Goal: Information Seeking & Learning: Check status

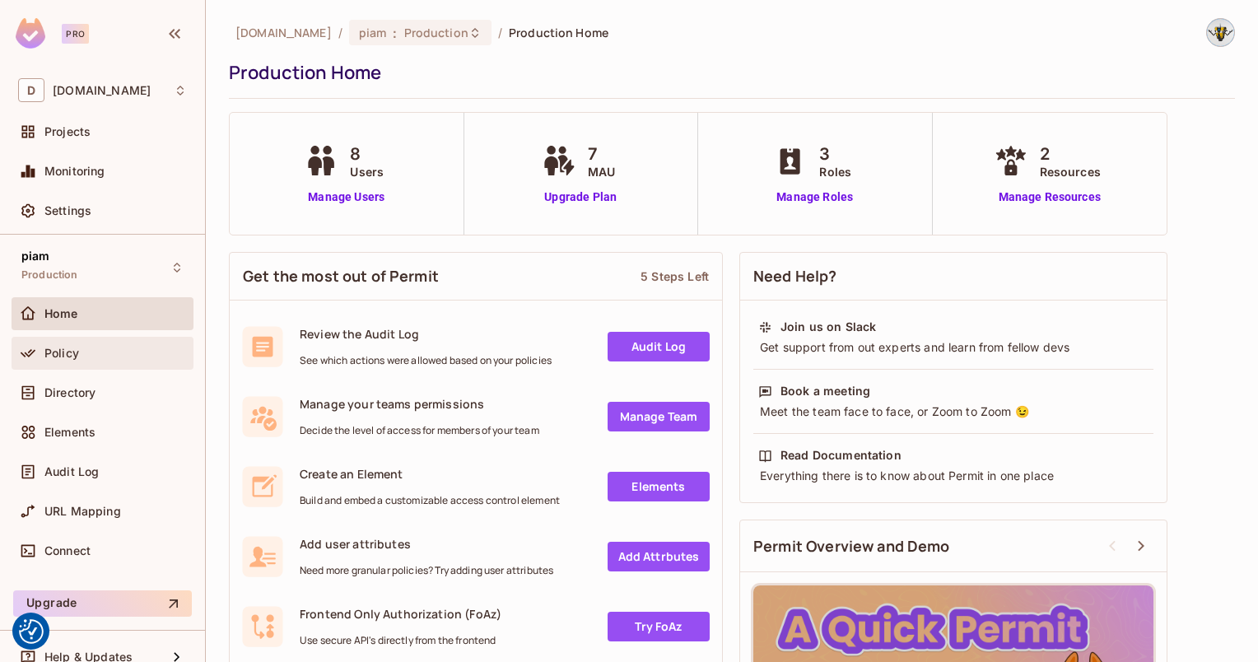
click at [67, 352] on span "Policy" at bounding box center [61, 353] width 35 height 13
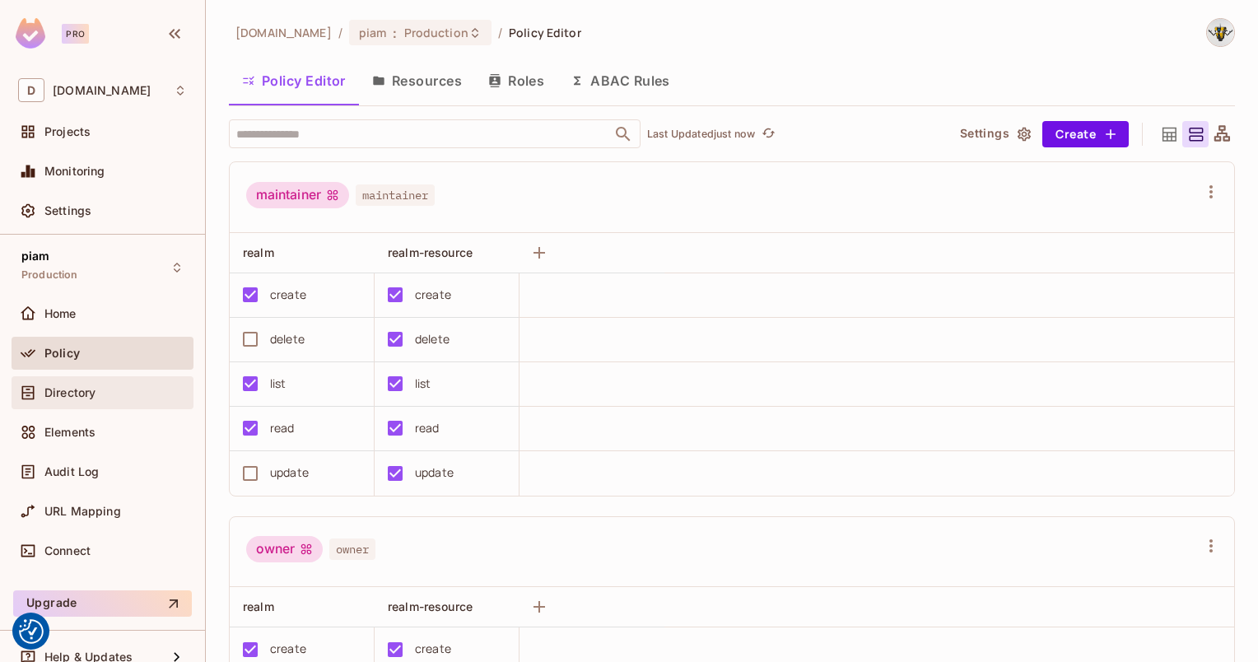
click at [51, 400] on div "Directory" at bounding box center [102, 393] width 169 height 20
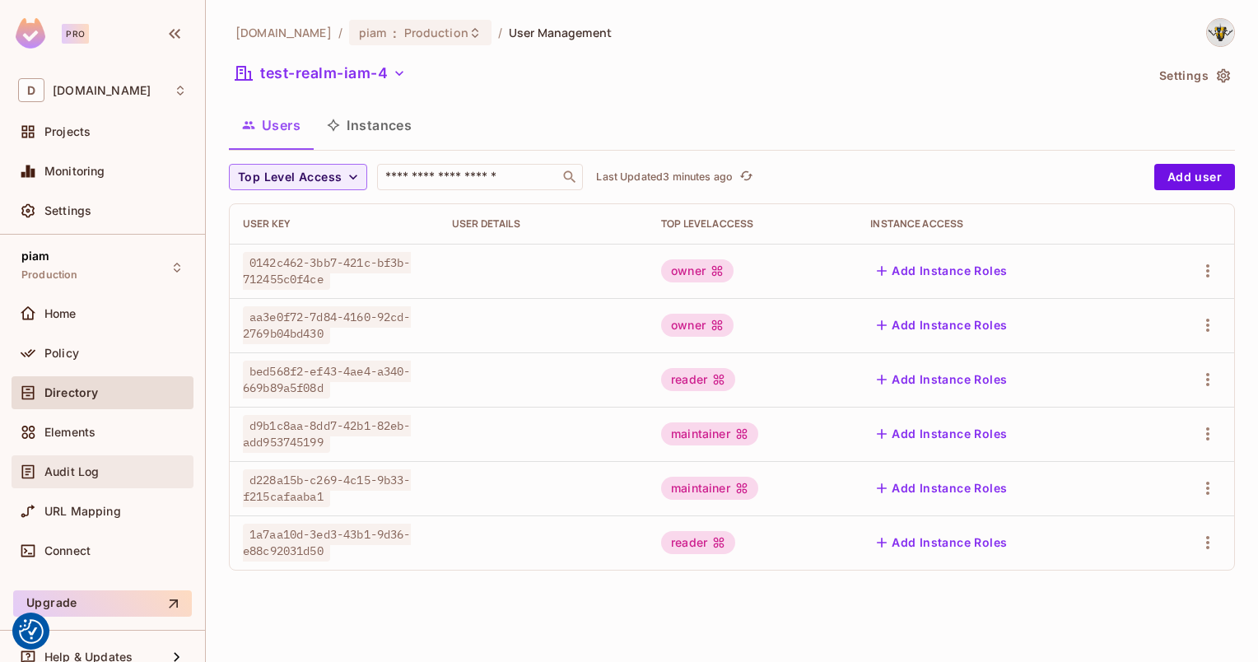
click at [79, 482] on div "Audit Log" at bounding box center [103, 471] width 182 height 33
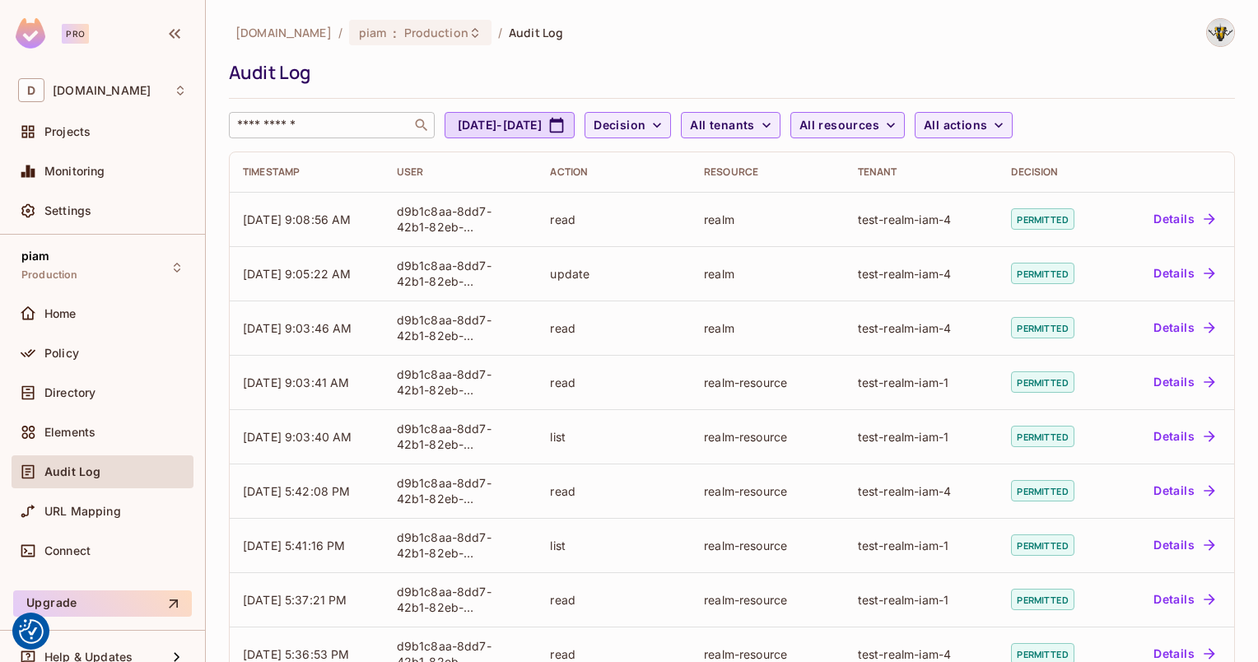
click at [376, 128] on input "text" at bounding box center [320, 125] width 173 height 16
click at [646, 126] on span "Decision" at bounding box center [620, 125] width 52 height 21
click at [725, 126] on div at bounding box center [629, 331] width 1258 height 662
click at [807, 138] on div "[DOMAIN_NAME] / piam : Production / Audit Log Audit Log ​ [DATE] - [DATE] Decis…" at bounding box center [732, 540] width 1006 height 1044
click at [754, 134] on span "All tenants" at bounding box center [722, 125] width 64 height 21
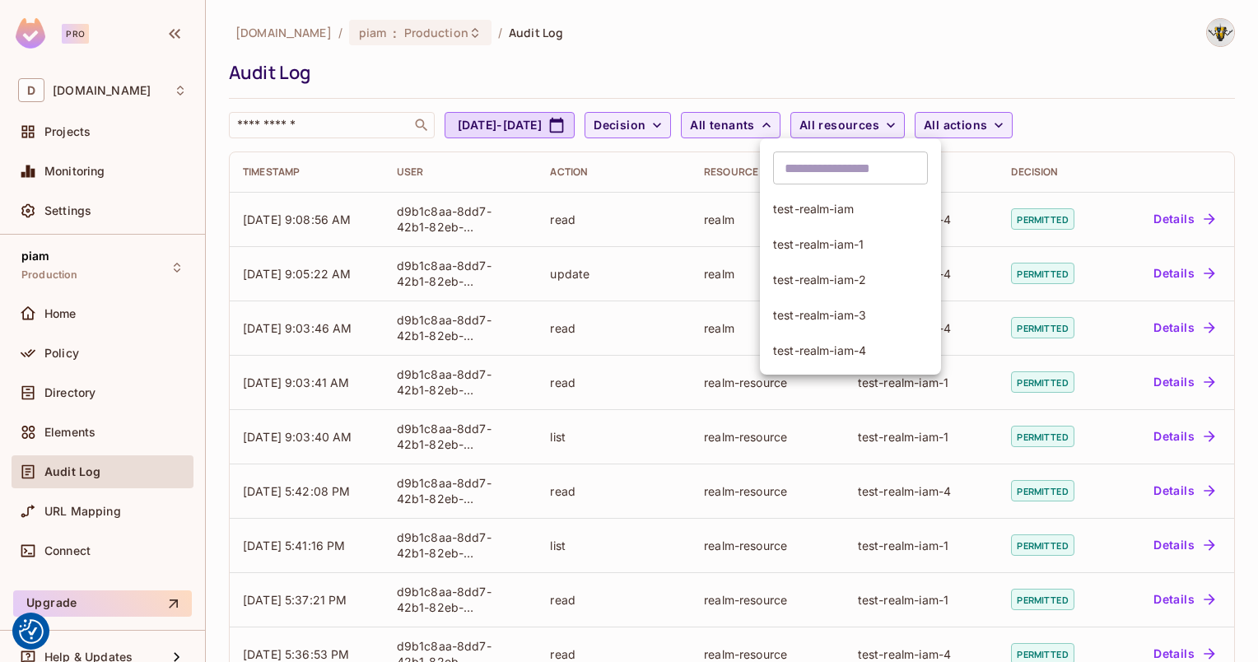
click at [804, 134] on div at bounding box center [629, 331] width 1258 height 662
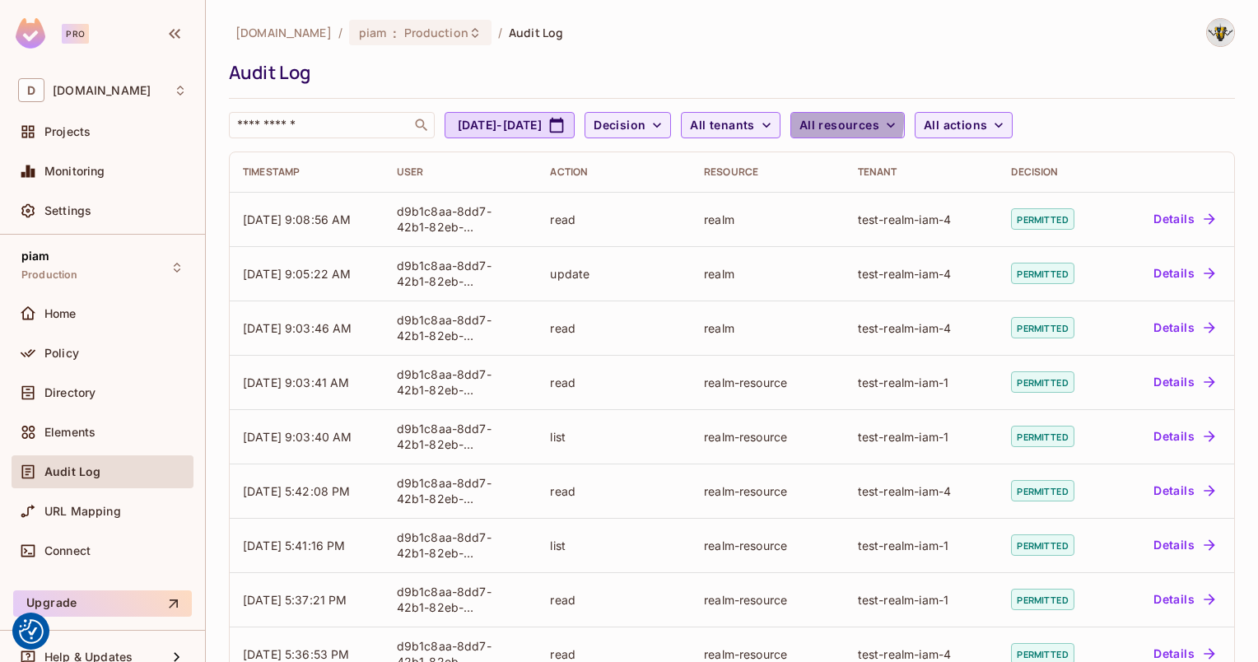
click at [879, 120] on span "All resources" at bounding box center [840, 125] width 80 height 21
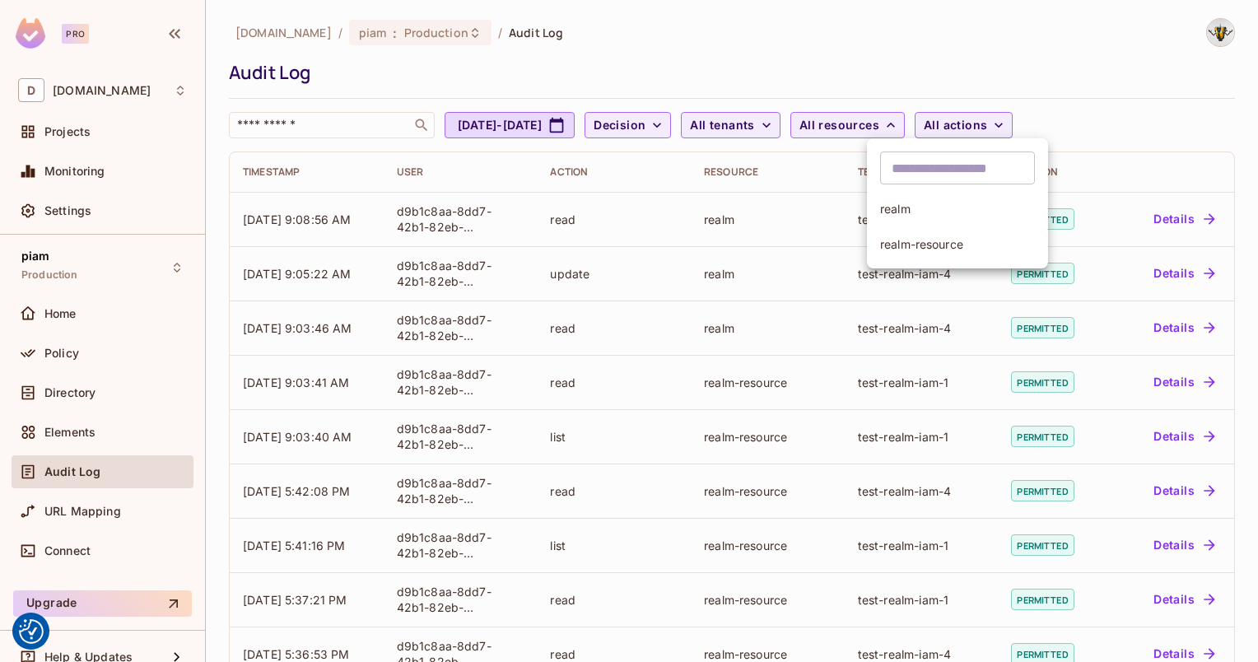
click at [899, 120] on div at bounding box center [629, 331] width 1258 height 662
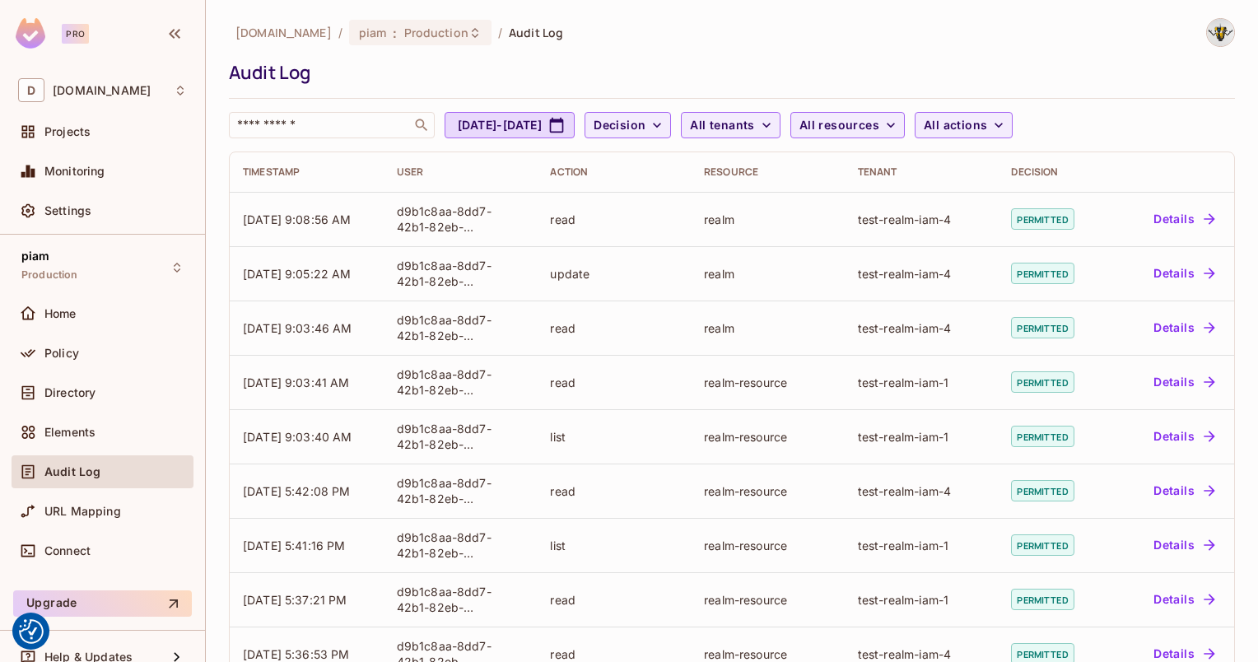
click at [1032, 143] on div "[DOMAIN_NAME] / piam : Production / Audit Log Audit Log ​ [DATE] - [DATE] Decis…" at bounding box center [732, 540] width 1006 height 1044
click at [987, 126] on span "All actions" at bounding box center [955, 125] width 63 height 21
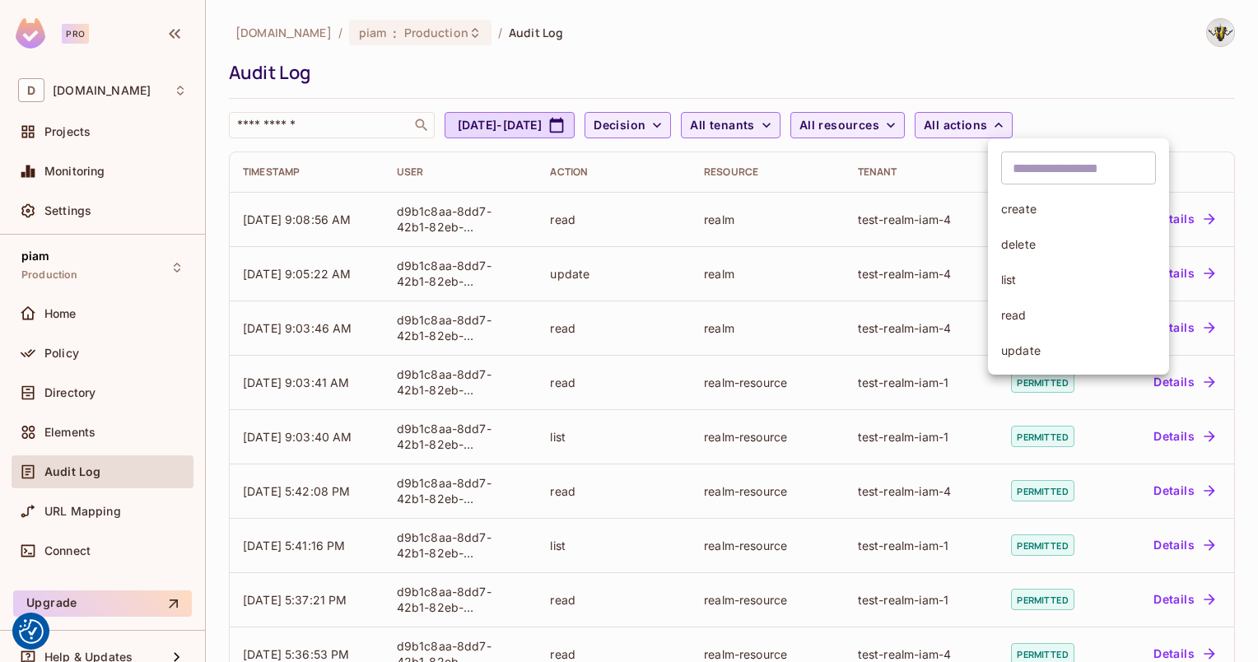
click at [1054, 125] on div at bounding box center [629, 331] width 1258 height 662
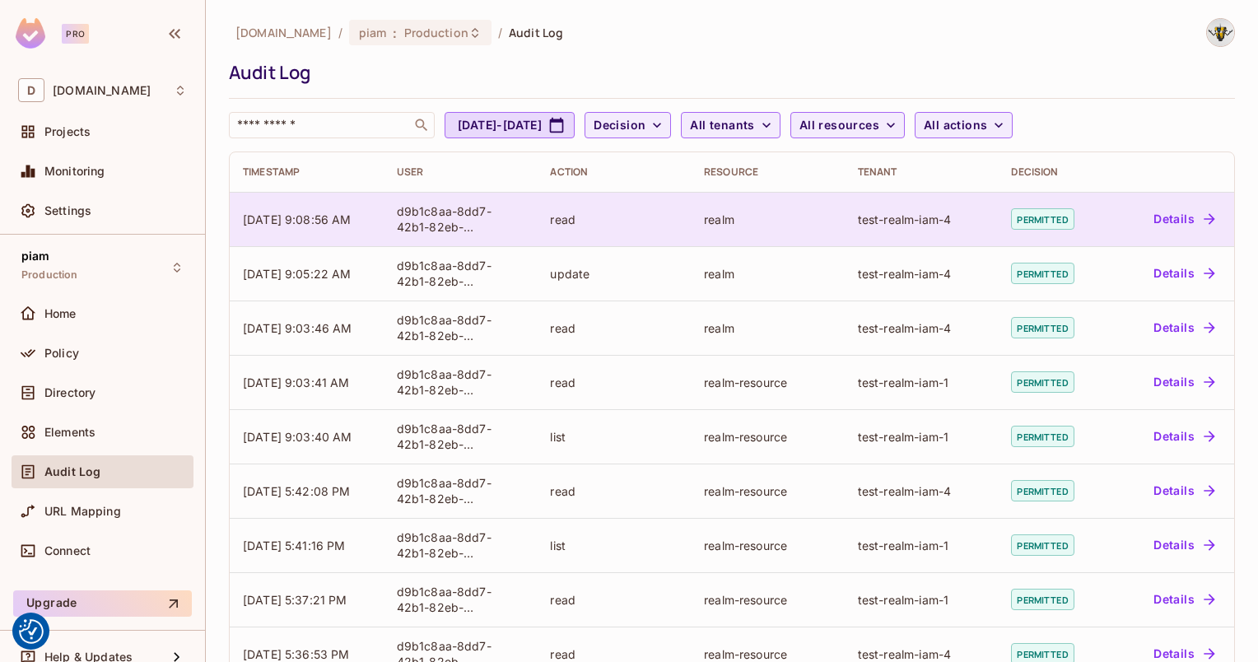
click at [1171, 214] on button "Details" at bounding box center [1184, 219] width 74 height 26
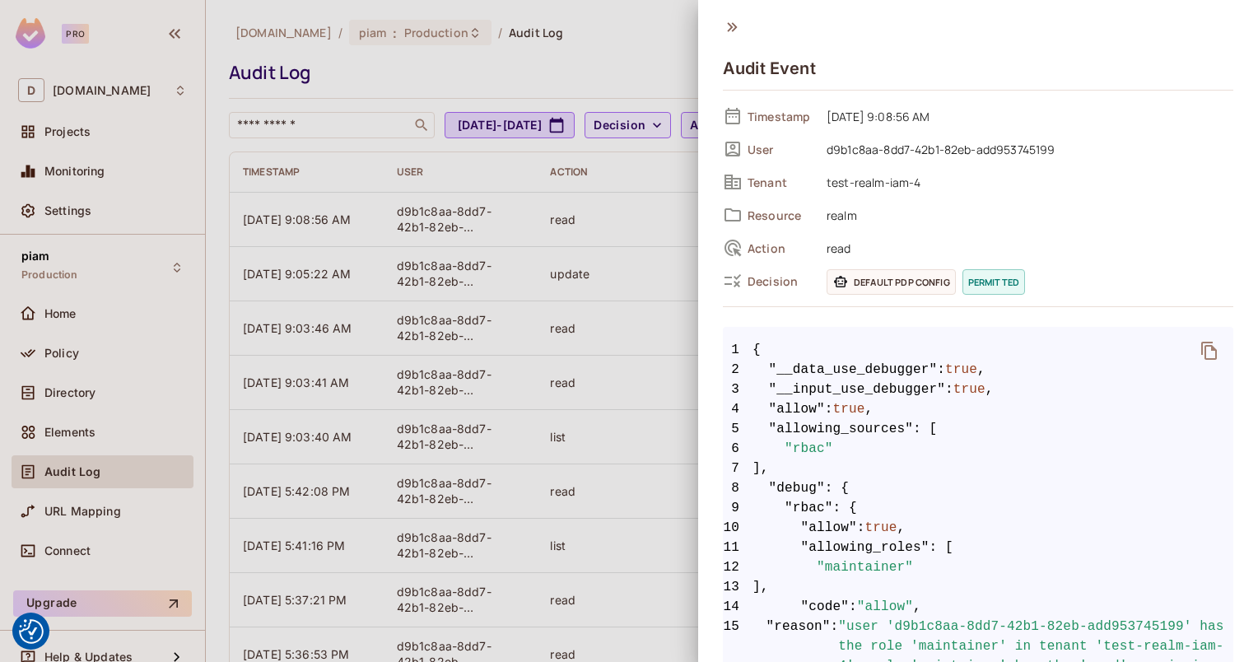
click at [895, 255] on span "read" at bounding box center [1025, 248] width 415 height 20
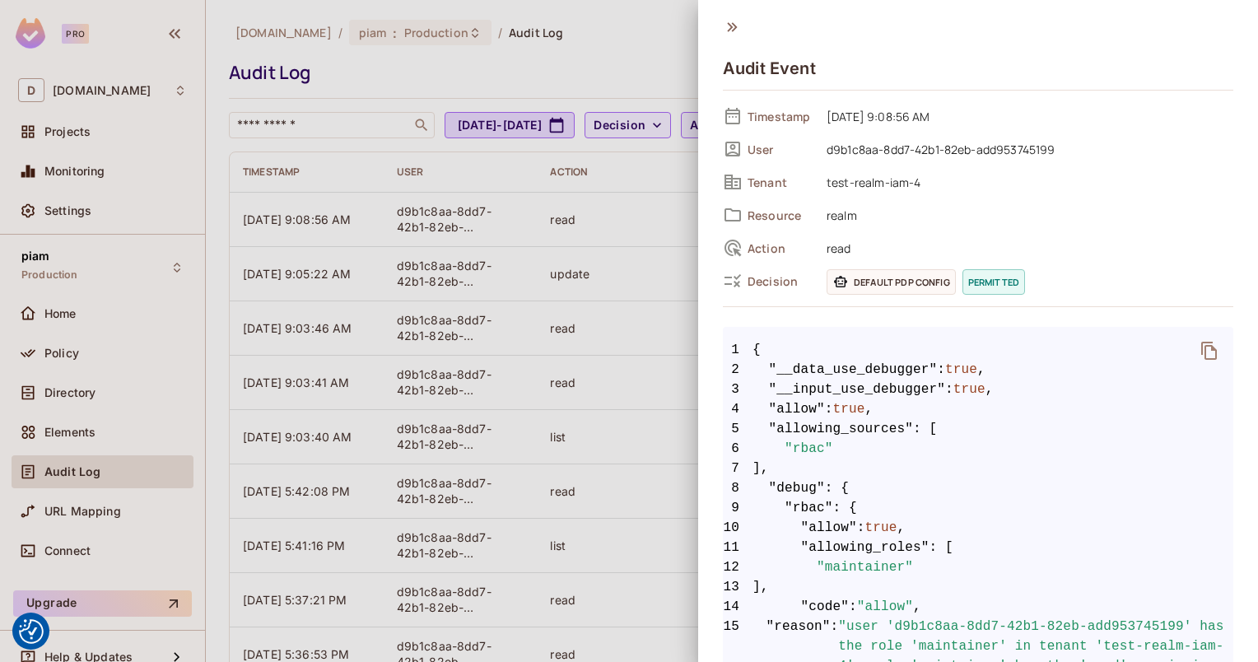
click at [896, 254] on span "read" at bounding box center [1025, 248] width 415 height 20
click at [725, 8] on div "Audit Event Timestamp [DATE] 9:08:56 AM User d9b1c8aa-8dd7-42b1-82eb-add9537451…" at bounding box center [978, 331] width 560 height 662
click at [730, 7] on div "Audit Event Timestamp [DATE] 9:08:56 AM User d9b1c8aa-8dd7-42b1-82eb-add9537451…" at bounding box center [978, 331] width 560 height 662
click at [586, 240] on div at bounding box center [629, 331] width 1258 height 662
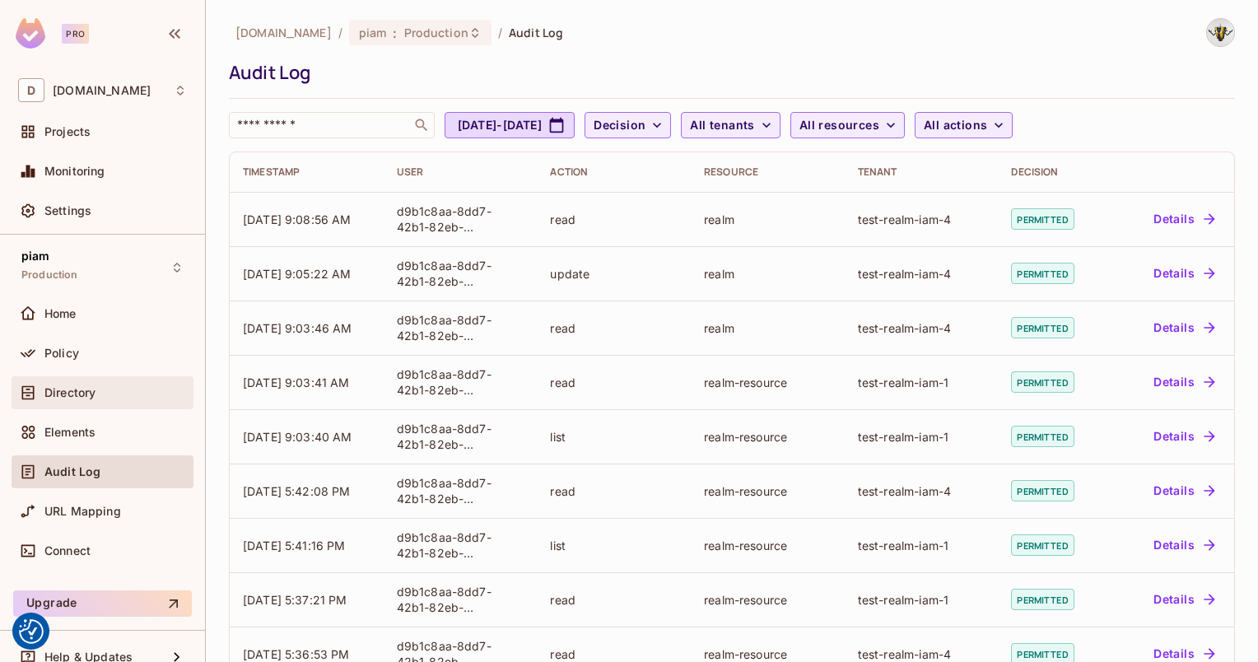
click at [51, 407] on div "Directory" at bounding box center [103, 392] width 182 height 33
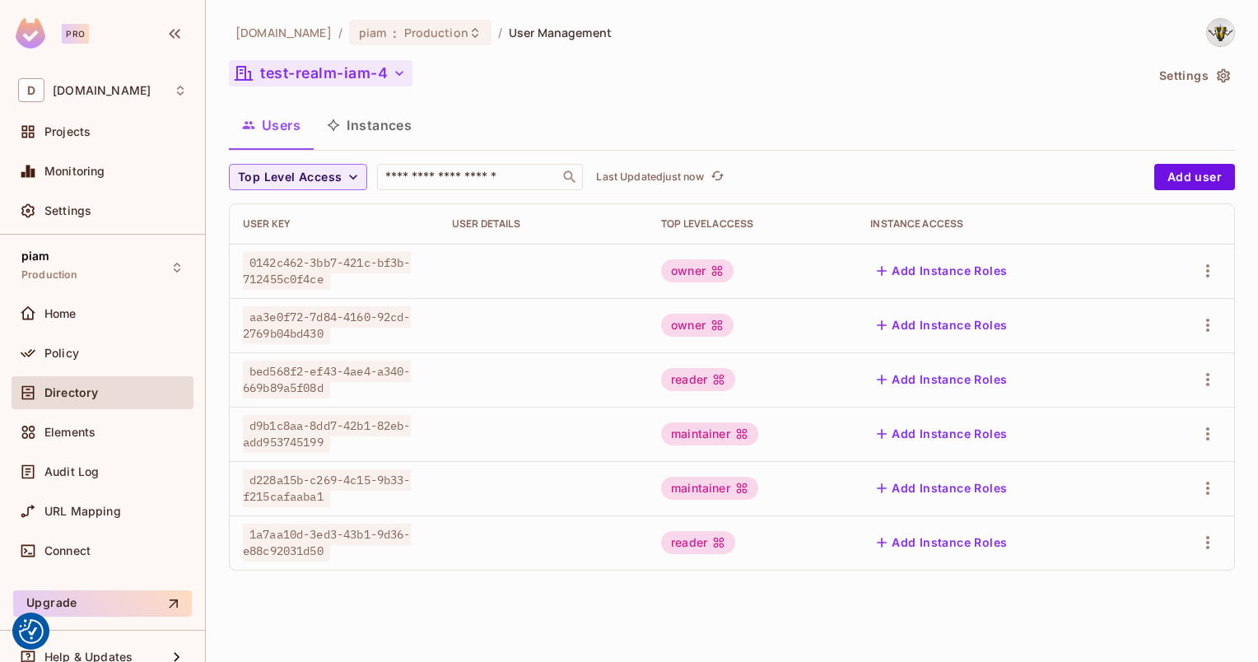
click at [314, 82] on button "test-realm-iam-4" at bounding box center [321, 73] width 184 height 26
